Goal: Find specific page/section: Find specific page/section

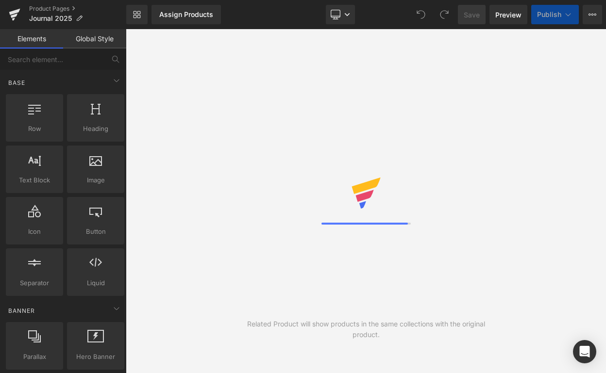
click at [507, 17] on span "Preview" at bounding box center [508, 15] width 26 height 10
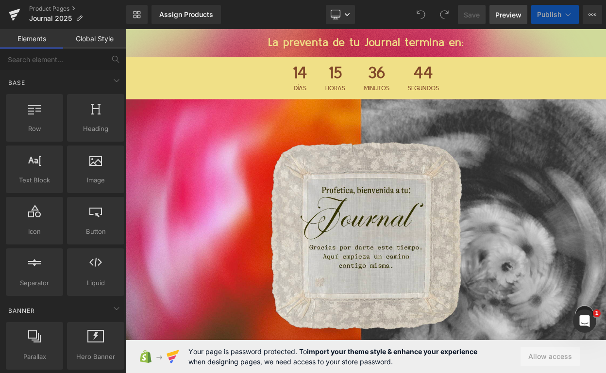
click at [503, 17] on span "Preview" at bounding box center [508, 15] width 26 height 10
